Goal: Information Seeking & Learning: Learn about a topic

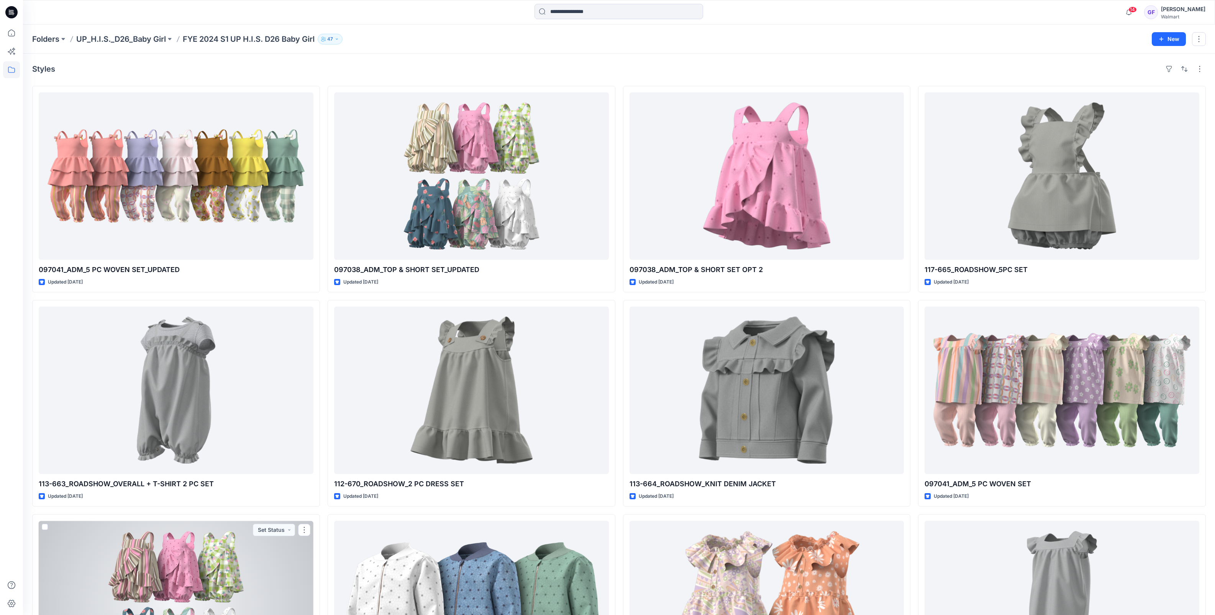
scroll to position [144, 0]
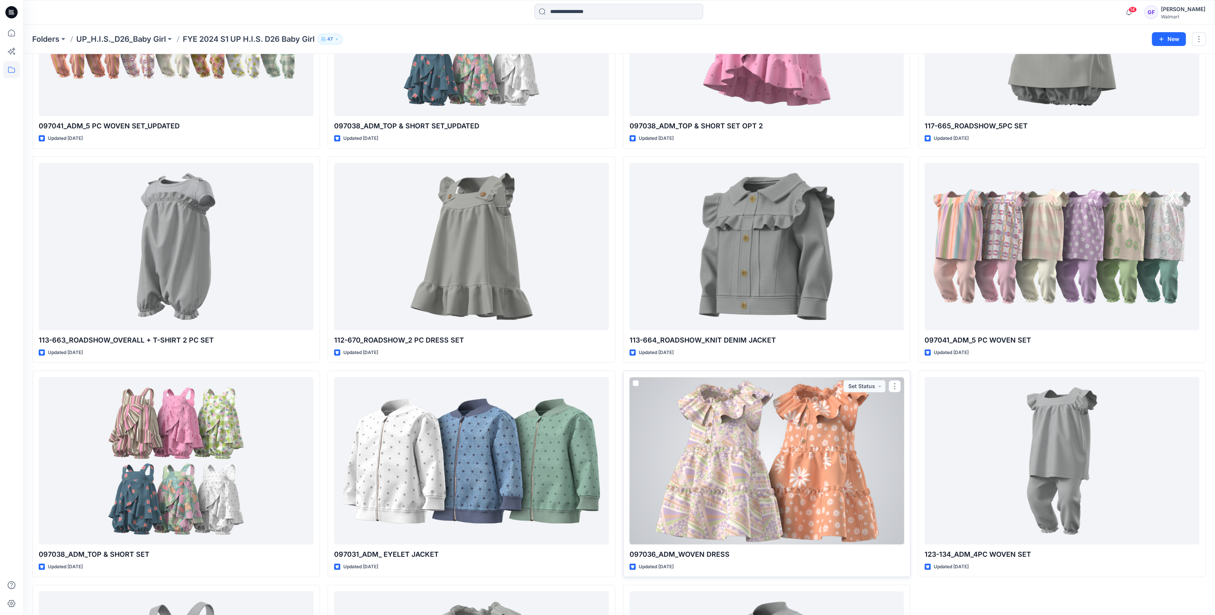
click at [749, 471] on div at bounding box center [767, 461] width 275 height 168
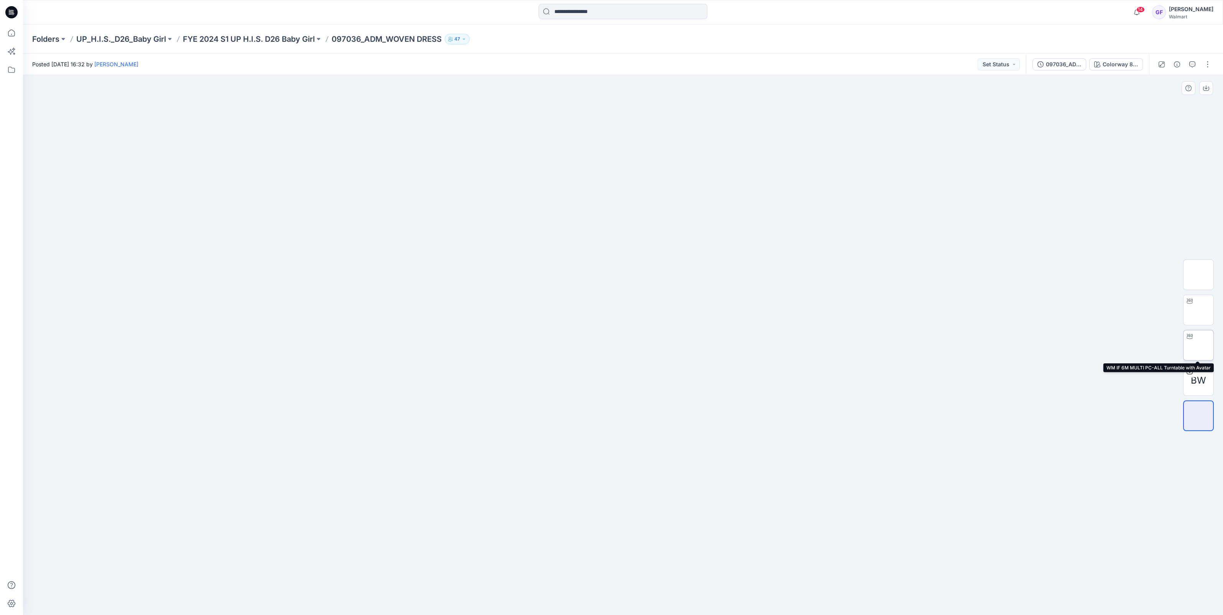
click at [1194, 341] on div at bounding box center [1189, 336] width 12 height 12
drag, startPoint x: 610, startPoint y: 602, endPoint x: 621, endPoint y: 598, distance: 11.5
click at [621, 598] on icon at bounding box center [624, 592] width 232 height 29
click at [1198, 275] on img at bounding box center [1198, 275] width 0 height 0
click at [236, 34] on p "FYE 2024 S1 UP H.I.S. D26 Baby Girl" at bounding box center [249, 39] width 132 height 11
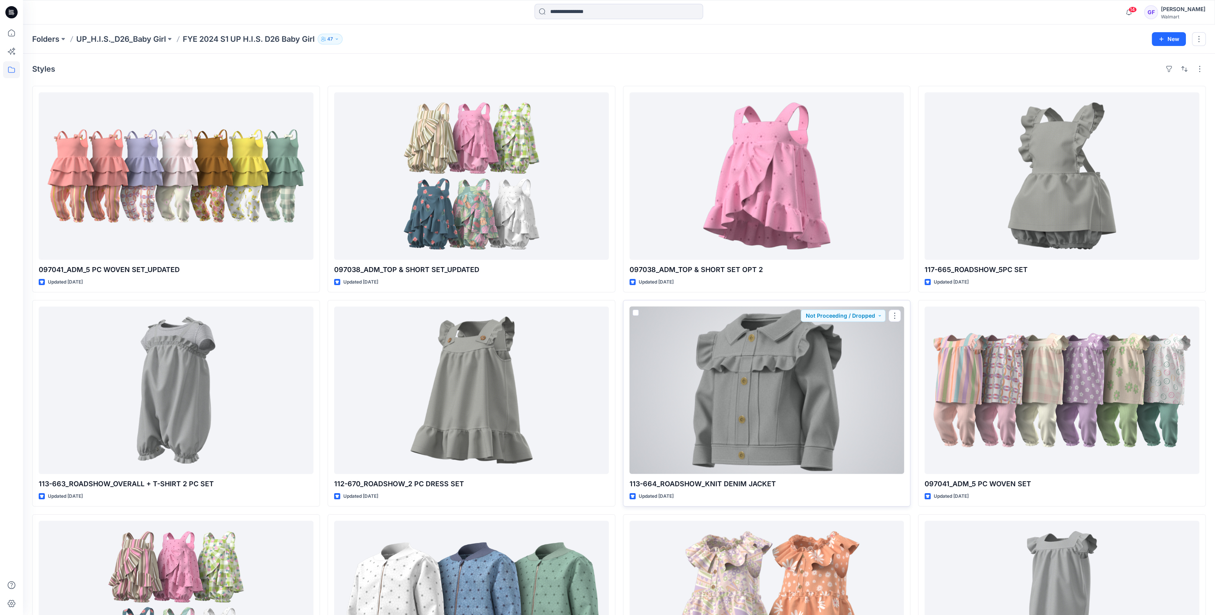
click at [756, 443] on div at bounding box center [767, 391] width 275 height 168
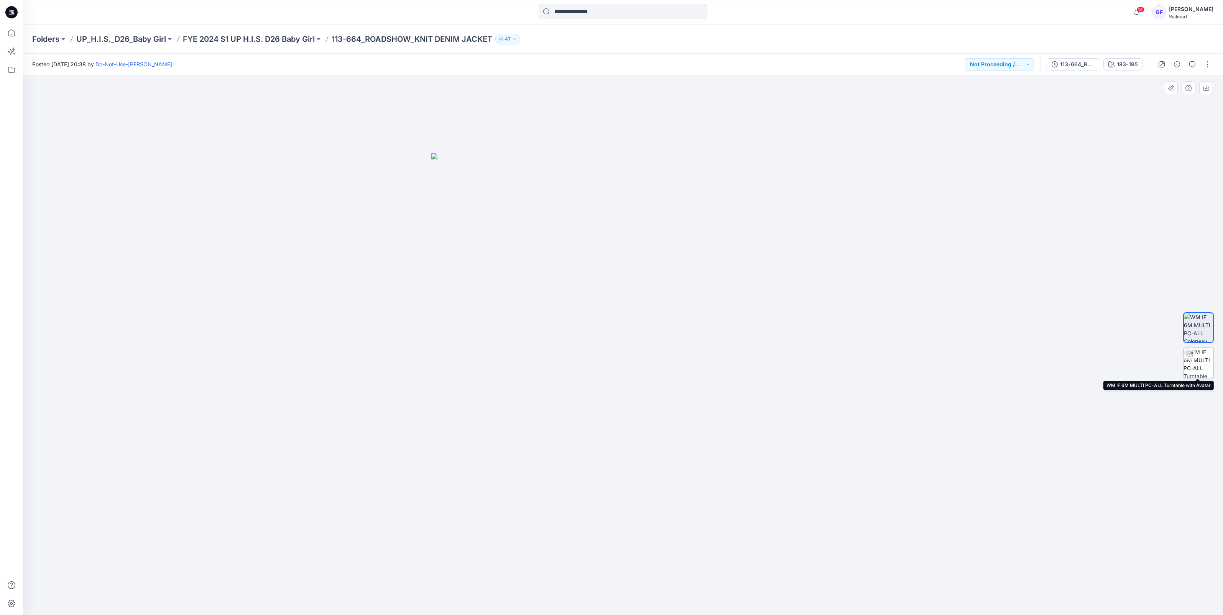
click at [1196, 358] on img at bounding box center [1198, 363] width 30 height 30
click at [264, 35] on p "FYE 2024 S1 UP H.I.S. D26 Baby Girl" at bounding box center [249, 39] width 132 height 11
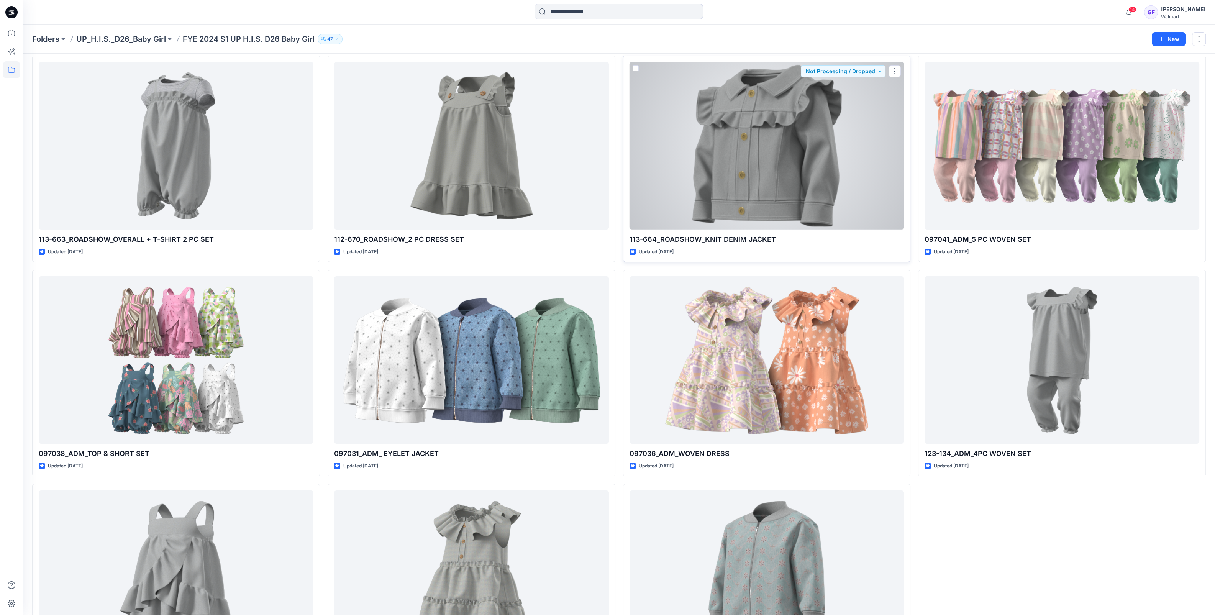
scroll to position [287, 0]
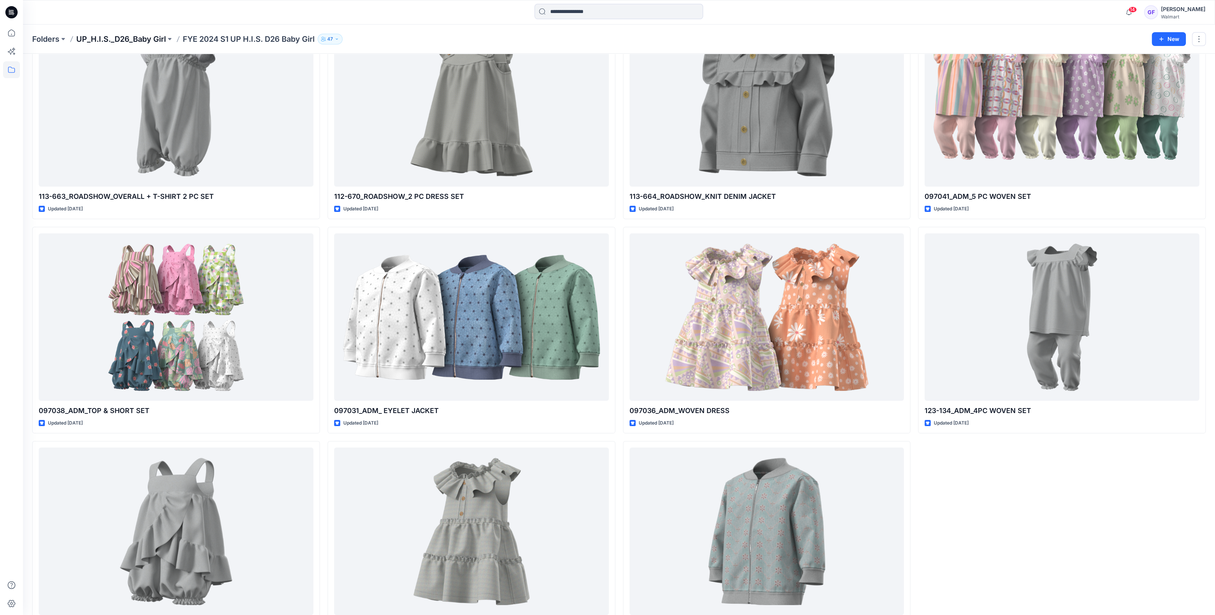
click at [139, 35] on p "UP_H.I.S._D26_Baby Girl" at bounding box center [121, 39] width 90 height 11
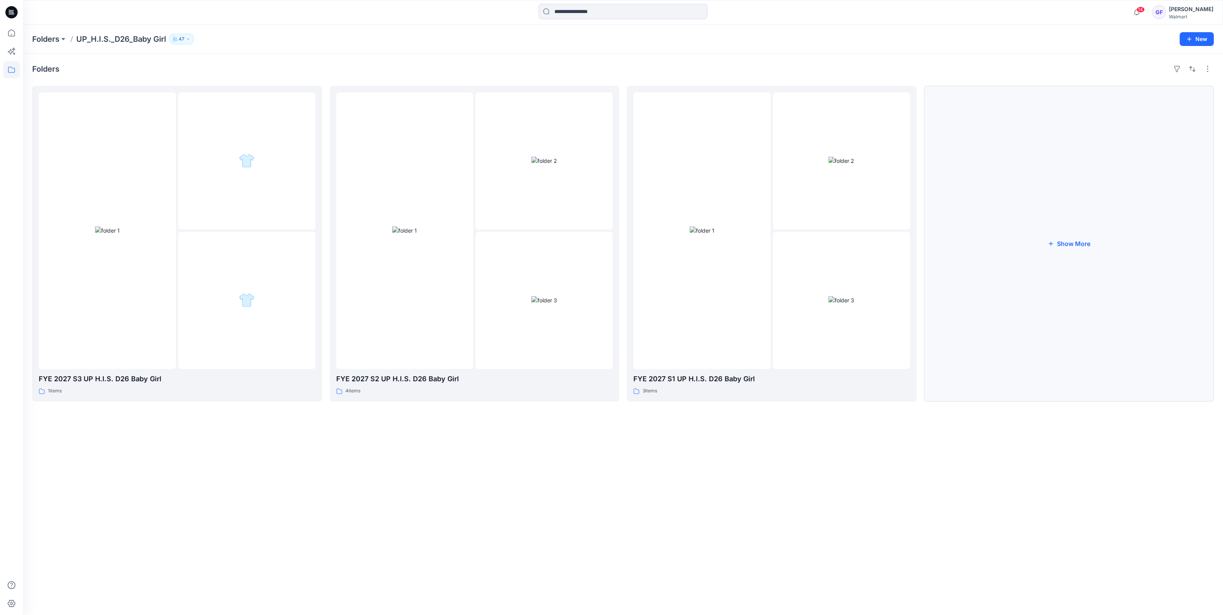
click at [1074, 247] on button "Show More" at bounding box center [1069, 244] width 290 height 316
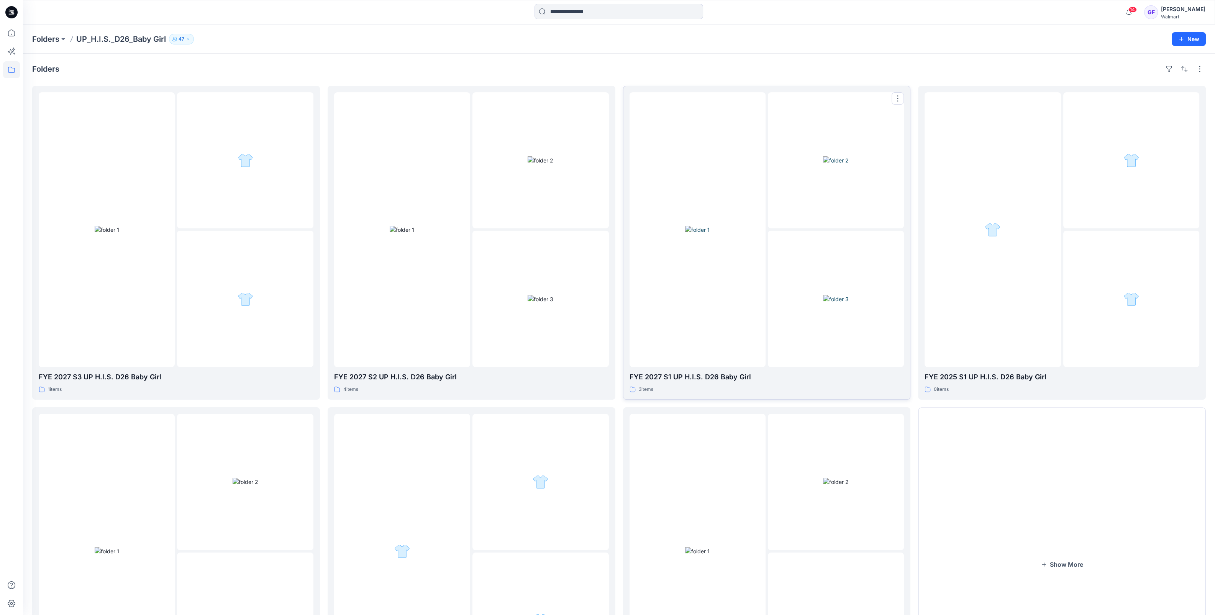
click at [830, 164] on img at bounding box center [836, 160] width 26 height 8
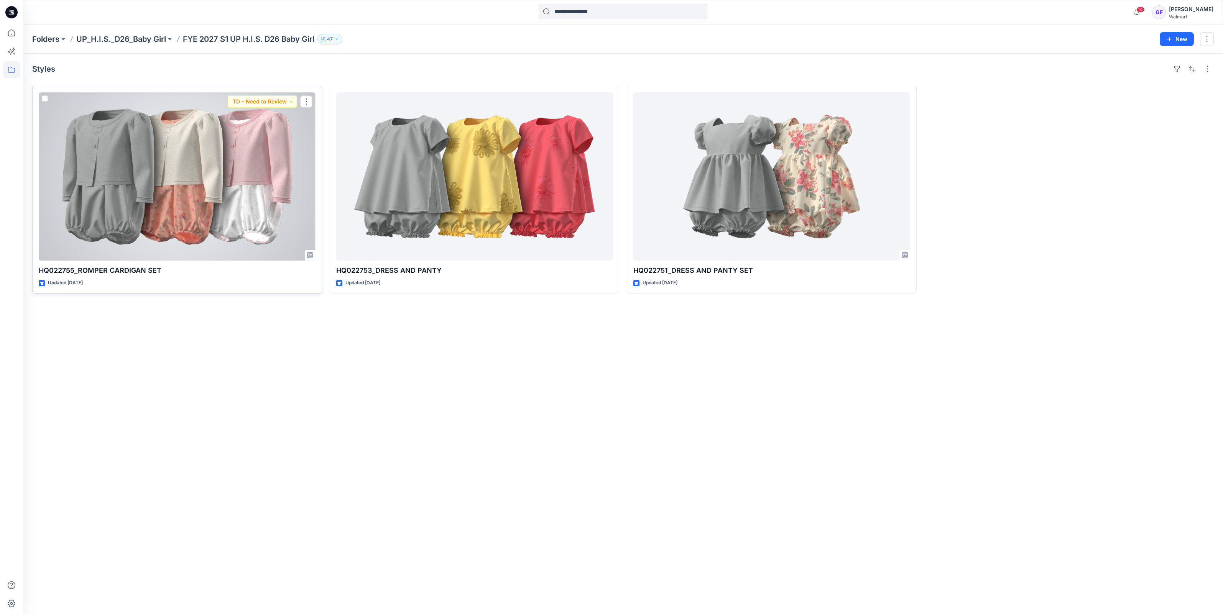
click at [104, 179] on div at bounding box center [177, 176] width 277 height 168
